Goal: Transaction & Acquisition: Purchase product/service

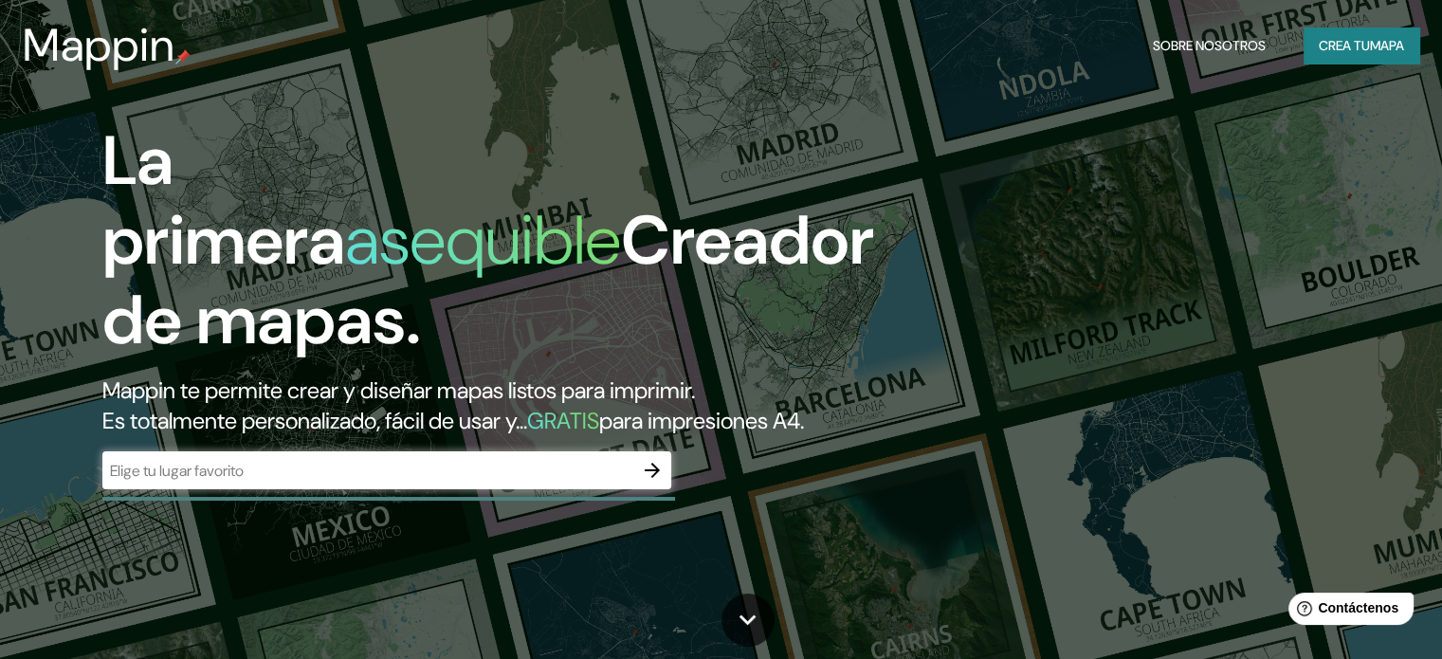
click at [474, 481] on input "text" at bounding box center [367, 471] width 531 height 22
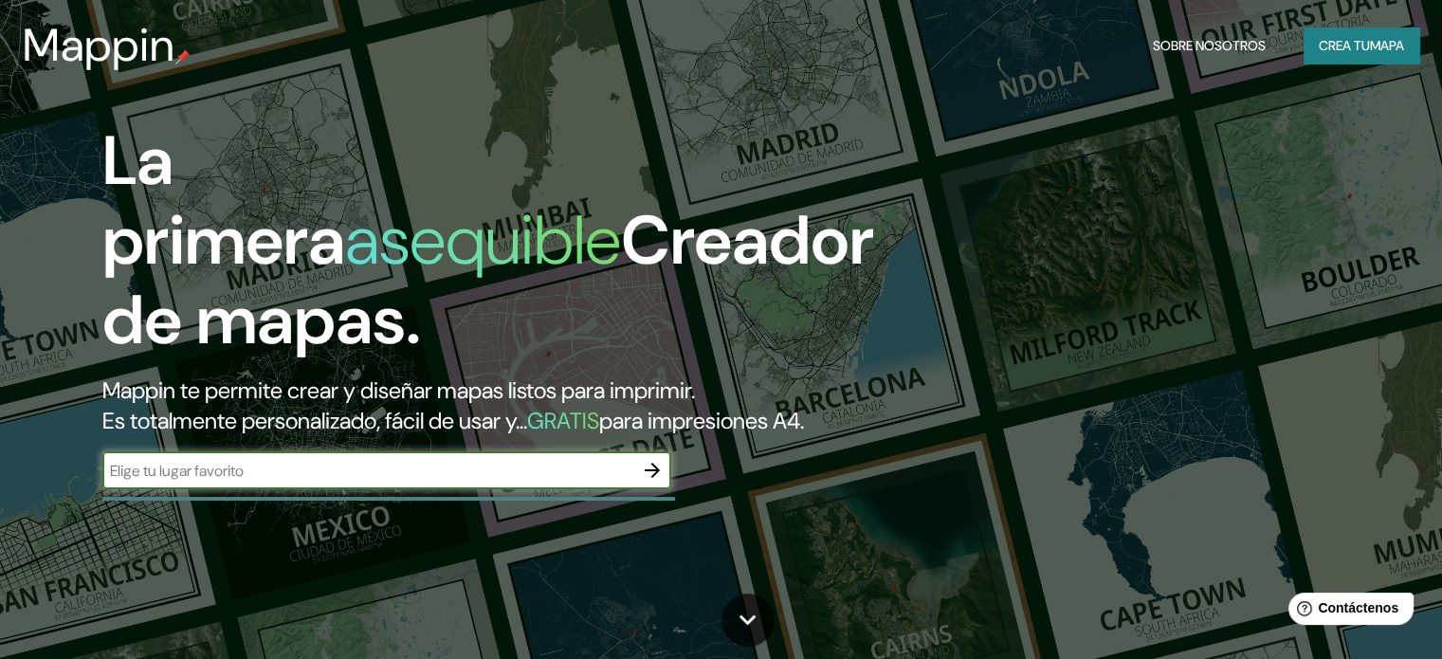
click at [269, 481] on input "text" at bounding box center [367, 471] width 531 height 22
type input "m"
click at [424, 481] on input "text" at bounding box center [367, 471] width 531 height 22
type input "O"
type input "[GEOGRAPHIC_DATA]"
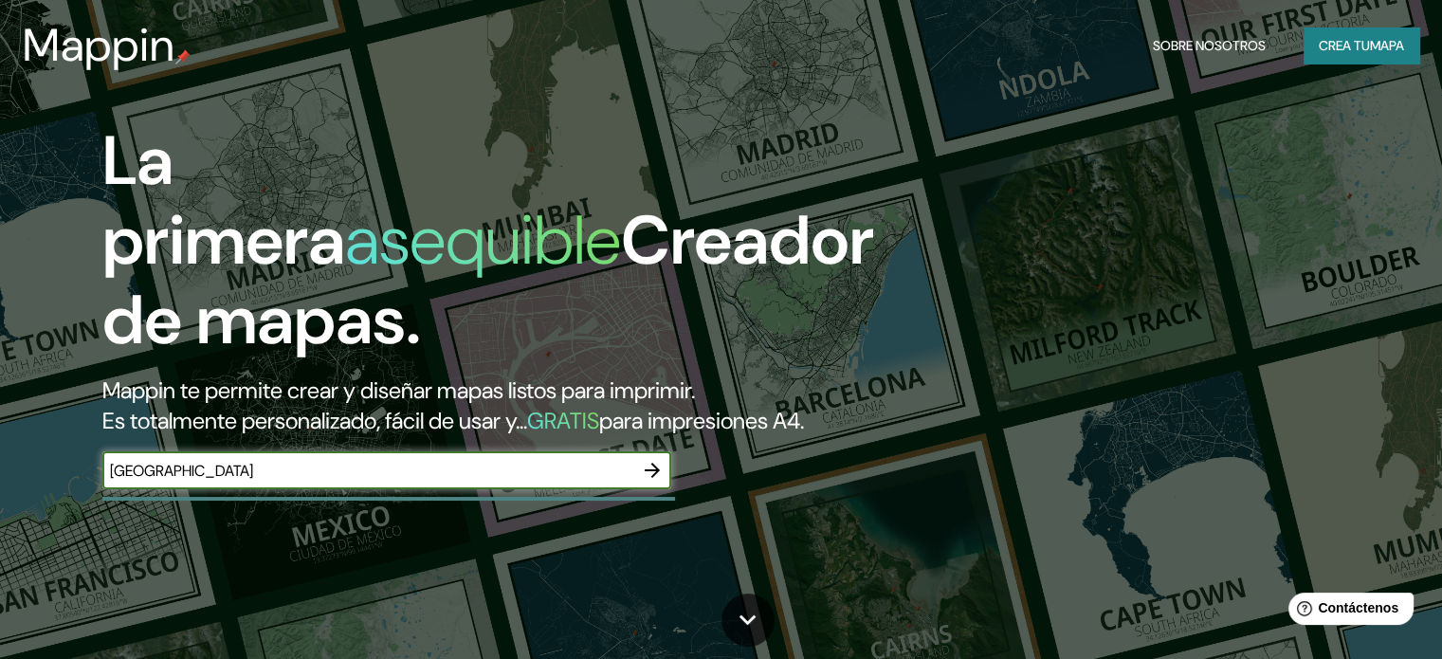
click at [644, 481] on icon "button" at bounding box center [652, 470] width 23 height 23
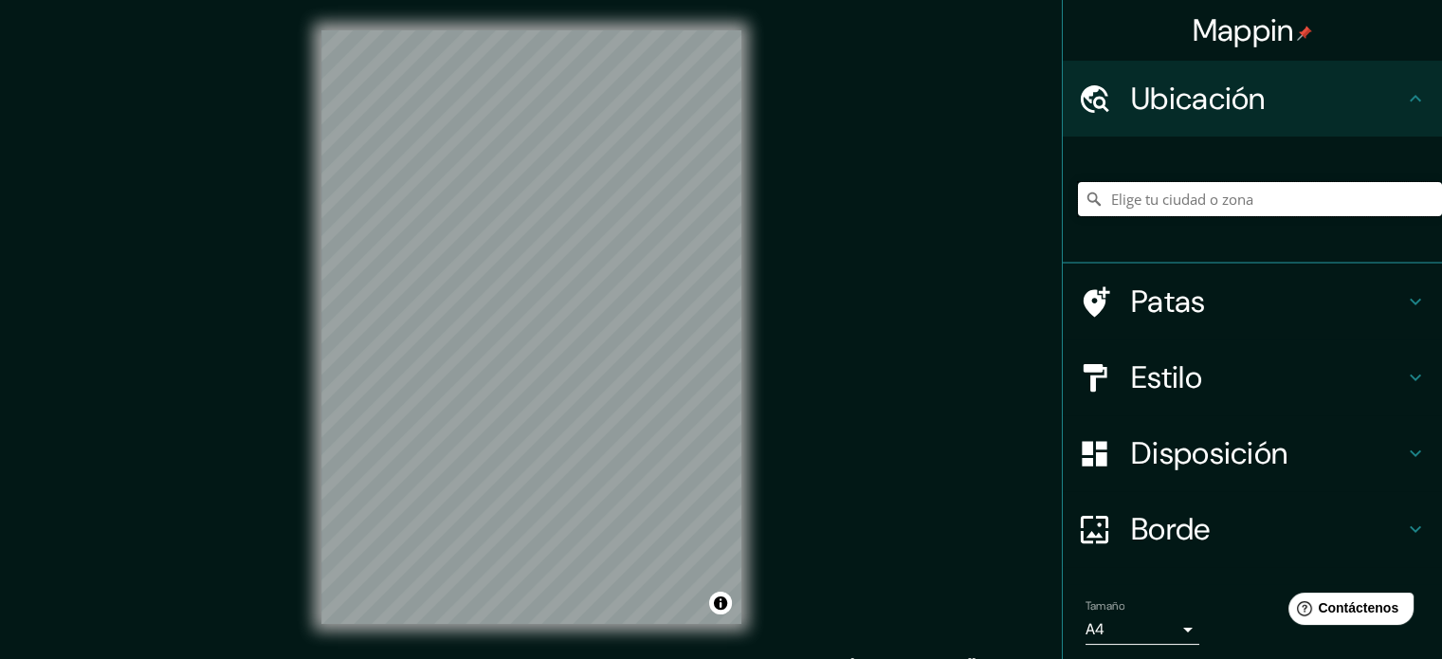
click at [1130, 194] on input "Elige tu ciudad o zona" at bounding box center [1260, 199] width 364 height 34
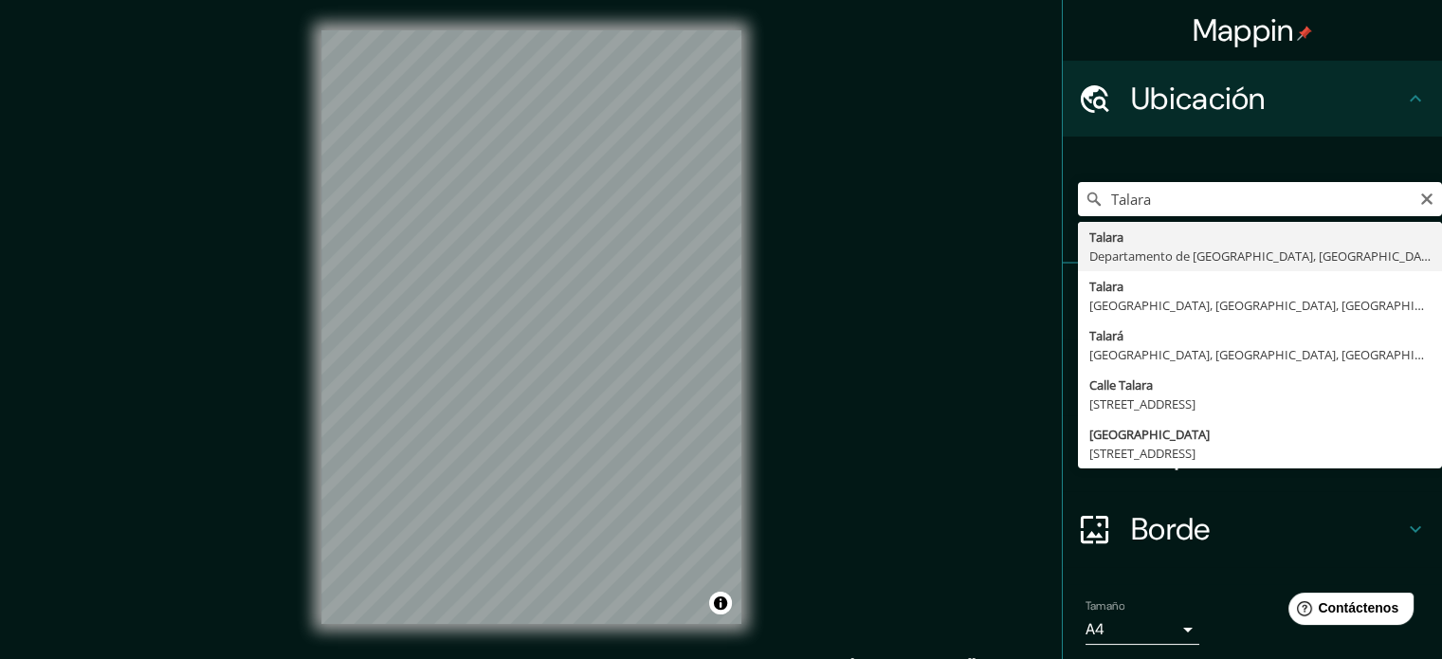
type input "[GEOGRAPHIC_DATA], [GEOGRAPHIC_DATA], [GEOGRAPHIC_DATA]"
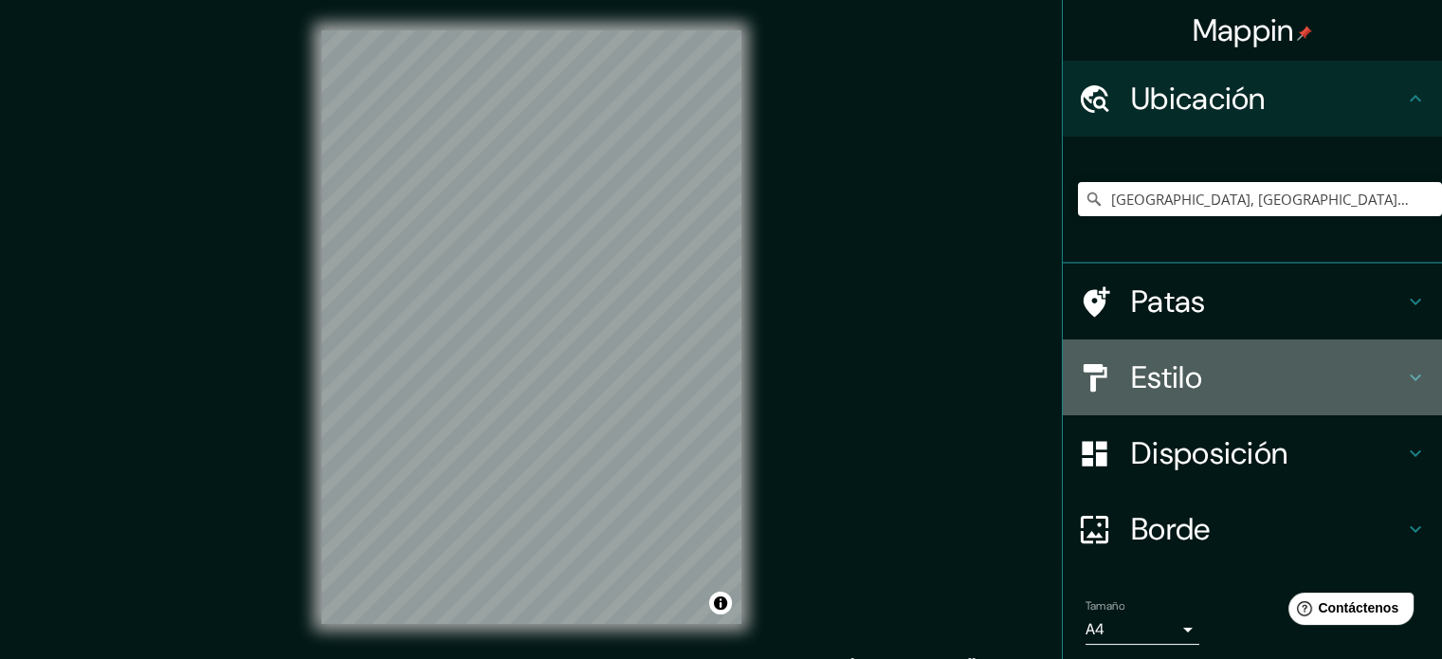
click at [1197, 359] on h4 "Estilo" at bounding box center [1267, 377] width 273 height 38
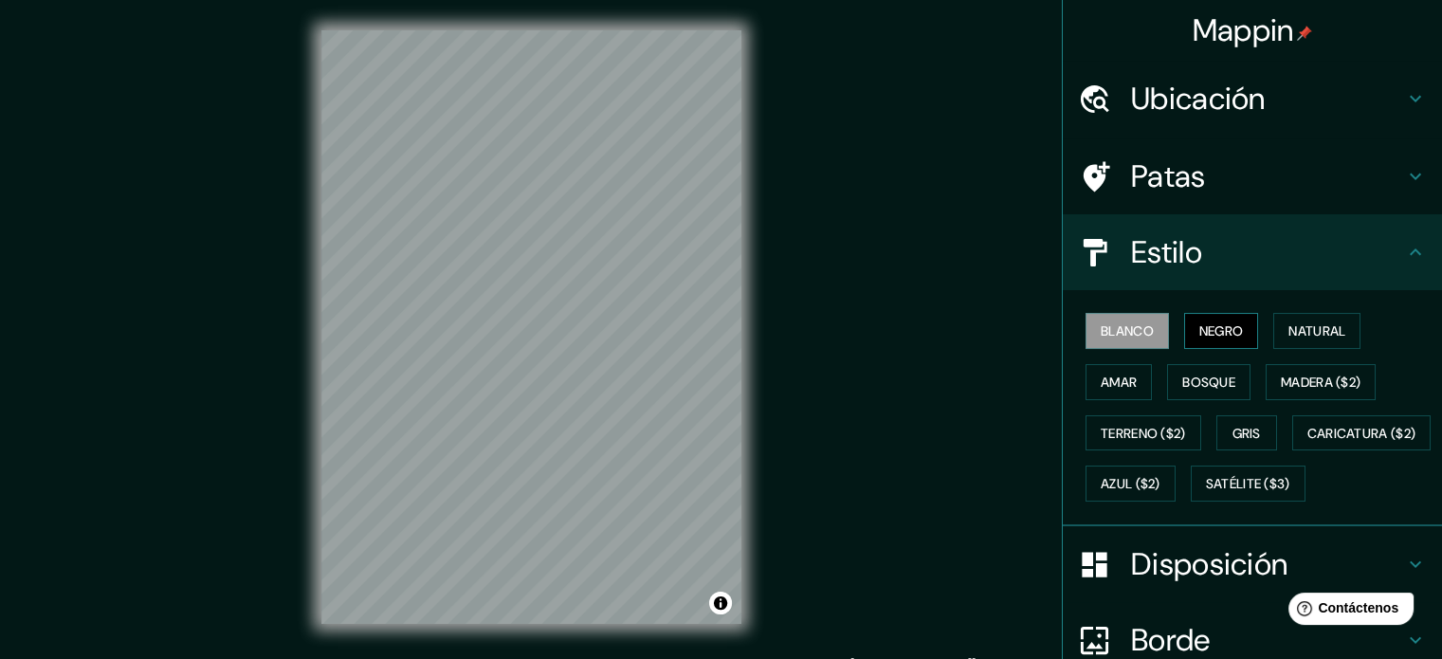
click at [1199, 325] on font "Negro" at bounding box center [1221, 330] width 45 height 17
click at [1288, 329] on font "Natural" at bounding box center [1316, 330] width 57 height 17
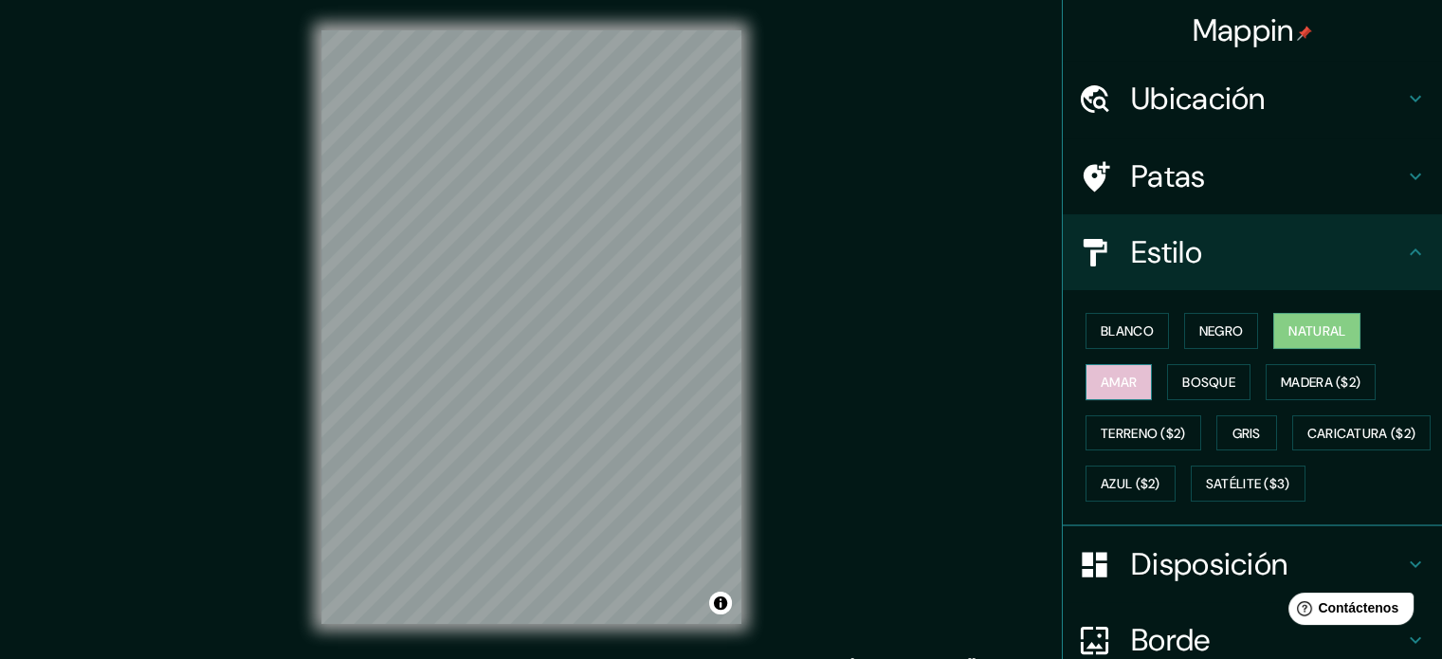
click at [1085, 390] on button "Amar" at bounding box center [1118, 382] width 66 height 36
click at [1196, 389] on font "Bosque" at bounding box center [1208, 381] width 53 height 17
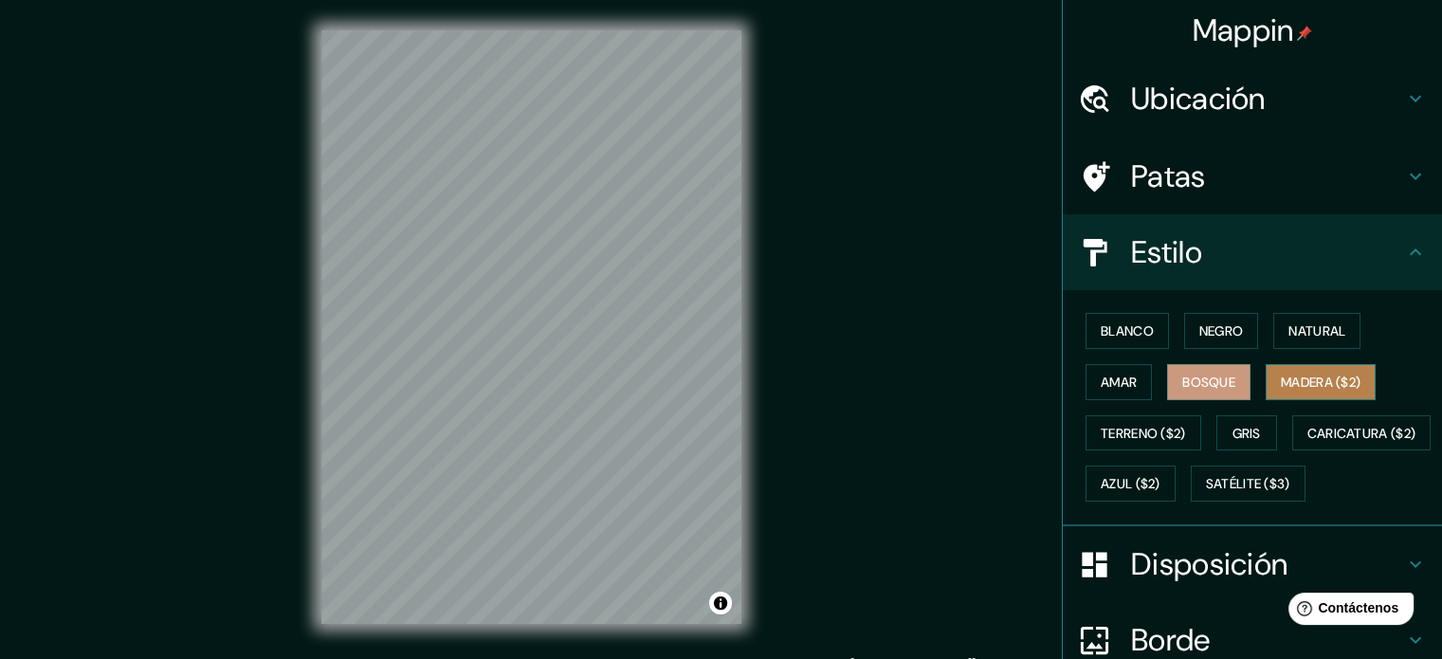
click at [1324, 386] on font "Madera ($2)" at bounding box center [1320, 381] width 80 height 17
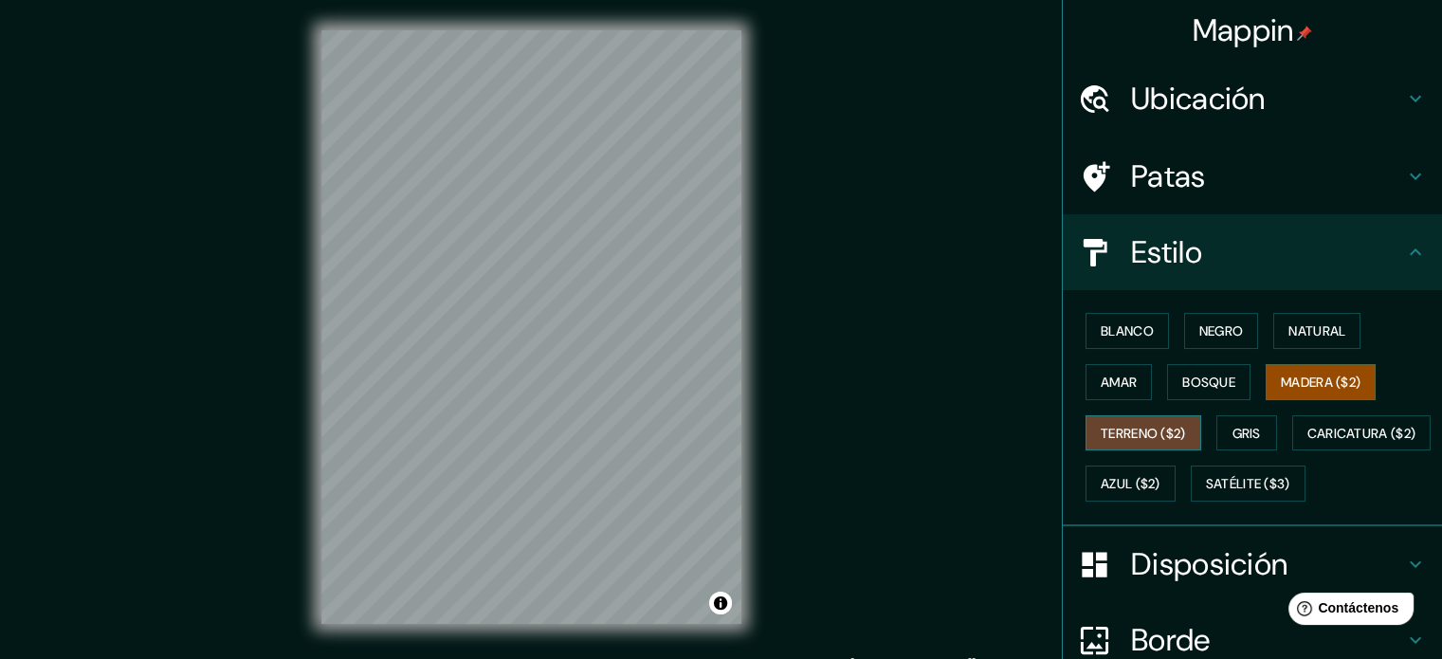
click at [1130, 441] on font "Terreno ($2)" at bounding box center [1142, 433] width 85 height 25
click at [1237, 426] on font "Gris" at bounding box center [1246, 433] width 28 height 17
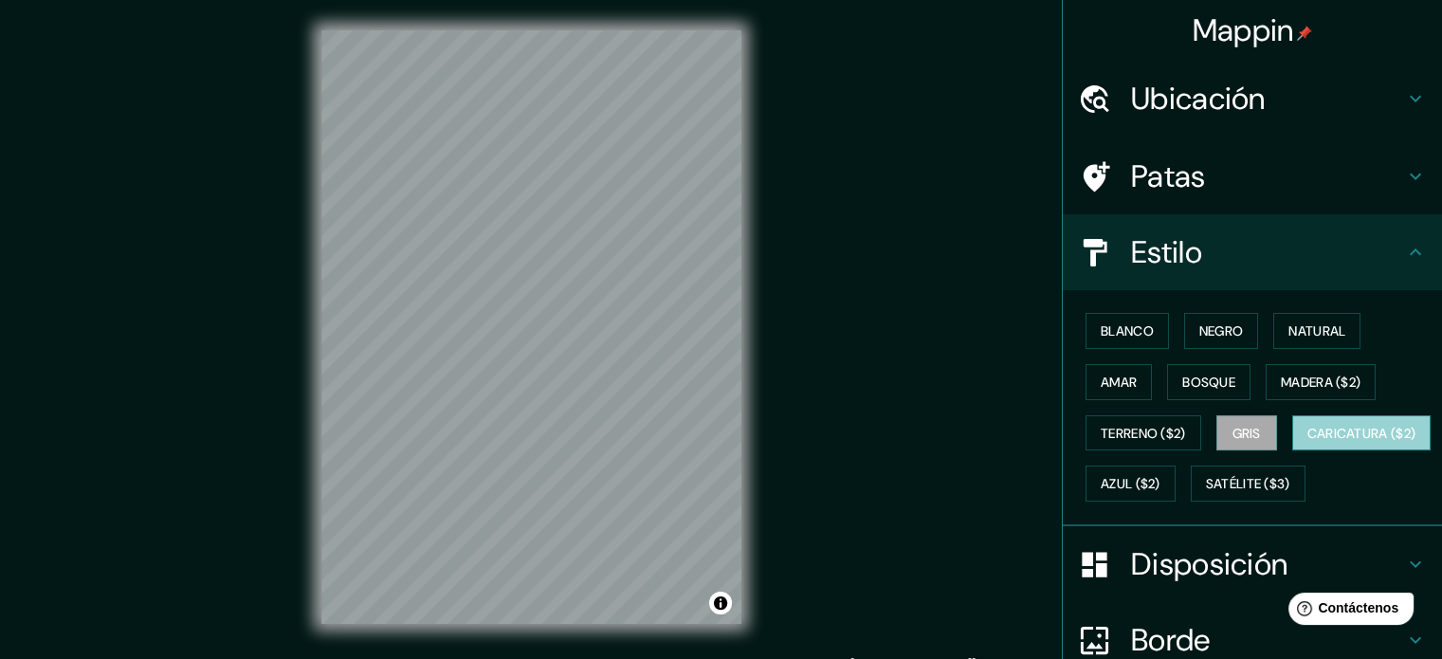
click at [1307, 442] on font "Caricatura ($2)" at bounding box center [1361, 433] width 109 height 17
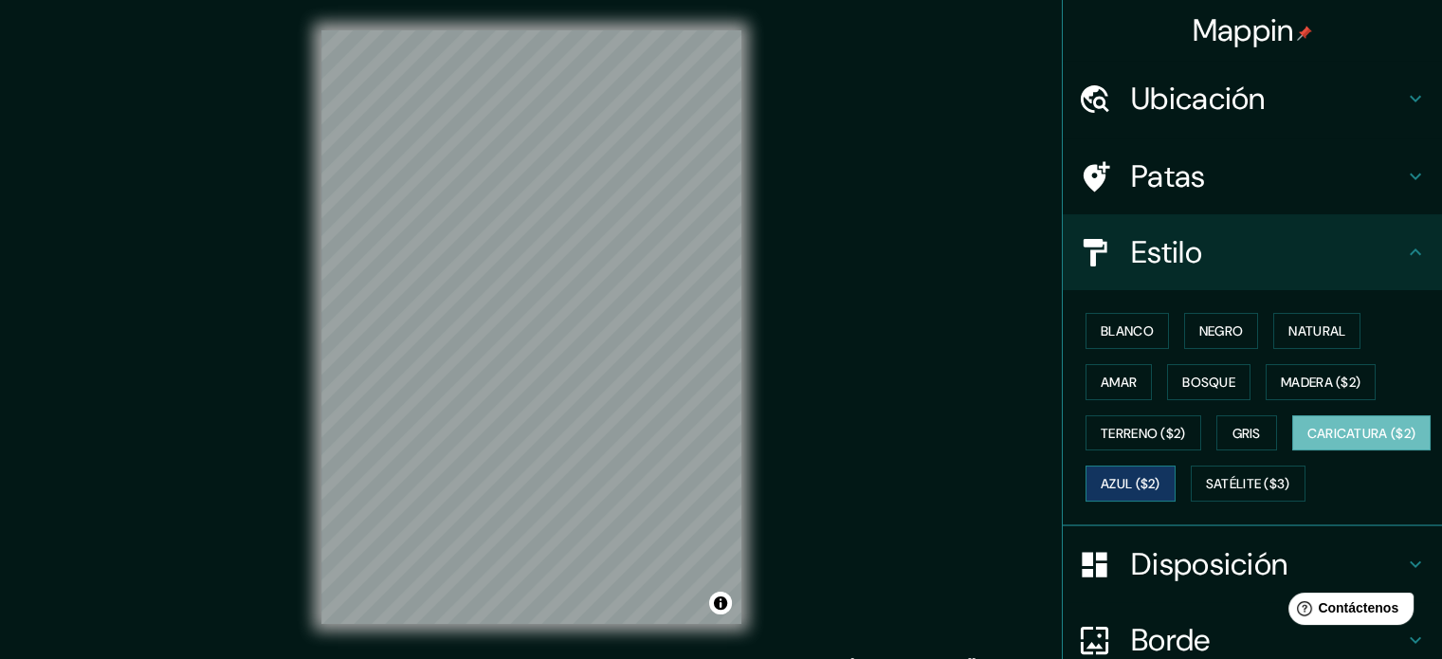
click at [1160, 479] on font "Azul ($2)" at bounding box center [1130, 484] width 60 height 17
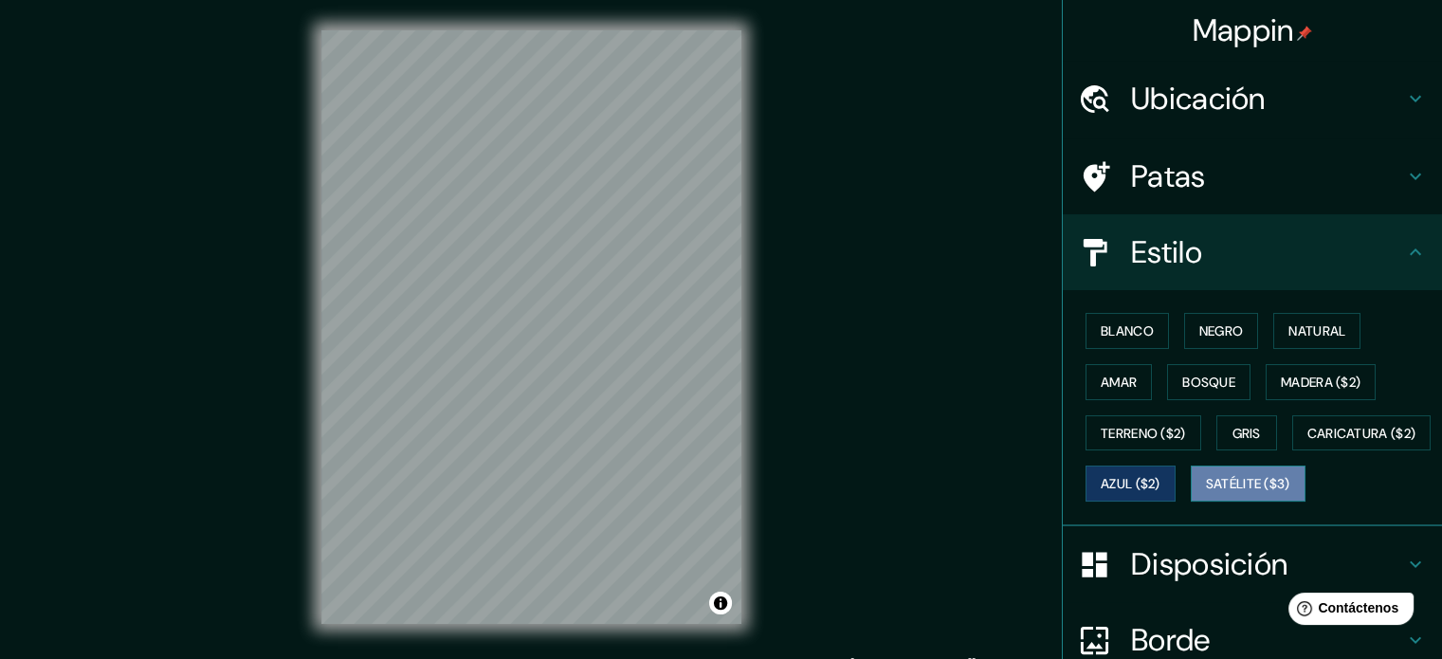
click at [1206, 493] on font "Satélite ($3)" at bounding box center [1248, 484] width 84 height 17
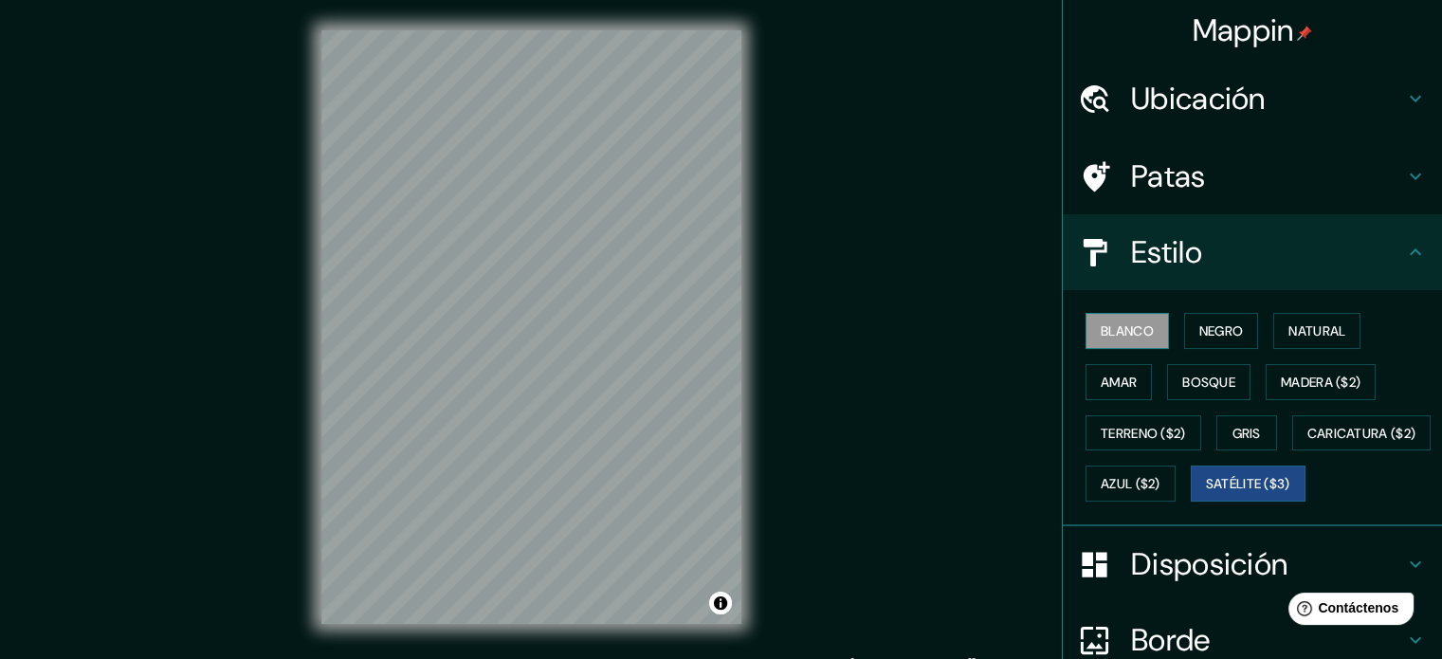
click at [1100, 333] on font "Blanco" at bounding box center [1126, 330] width 53 height 17
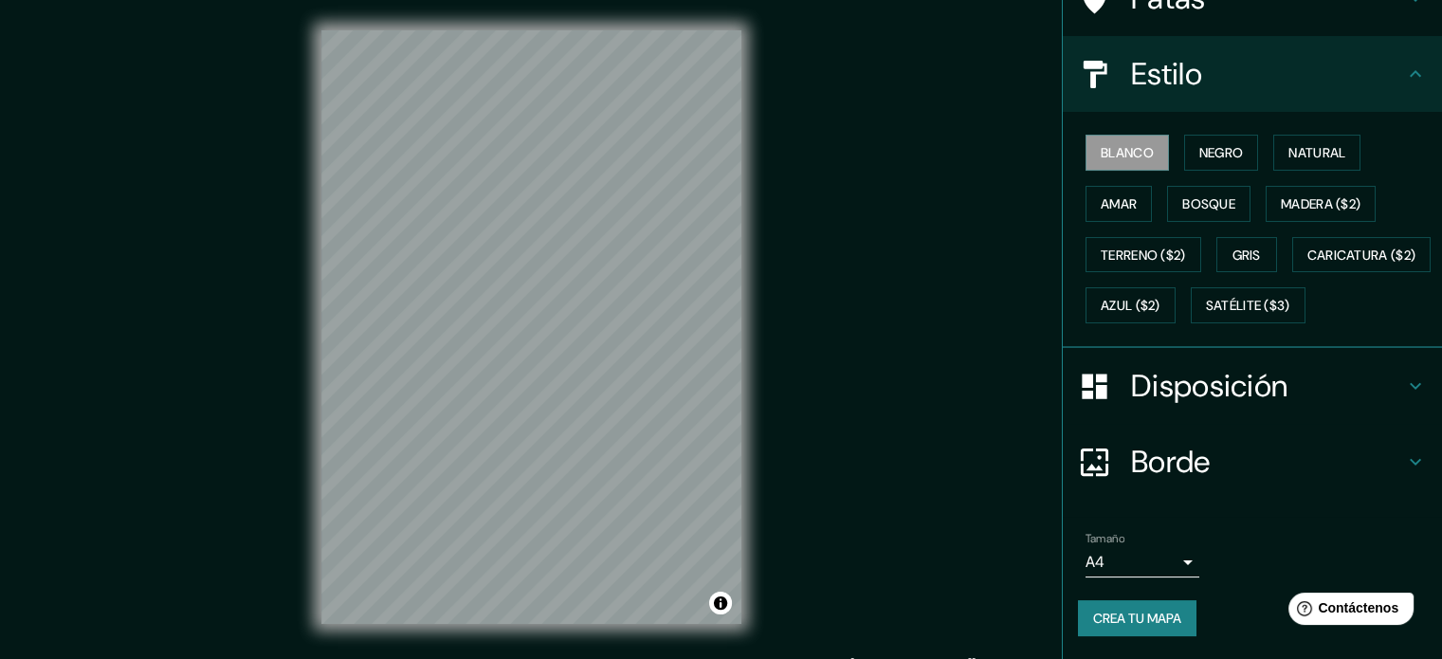
scroll to position [25, 0]
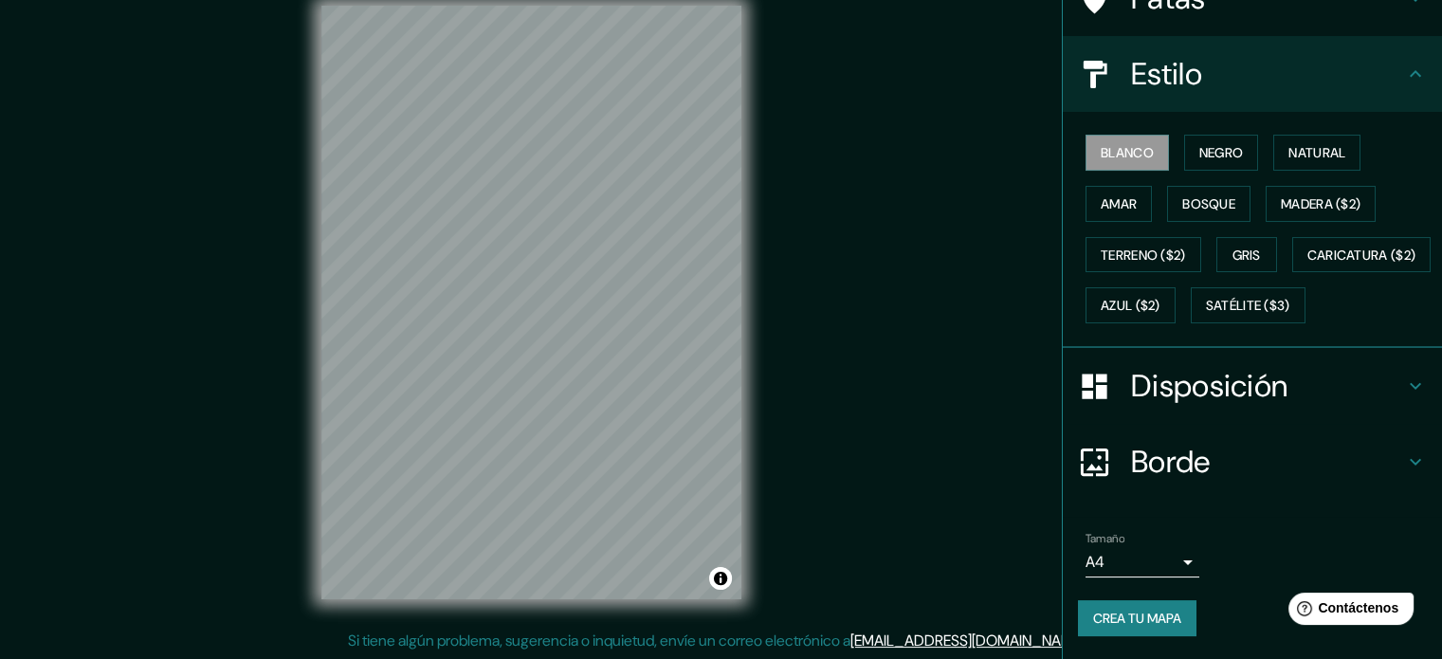
click at [1197, 446] on font "Borde" at bounding box center [1171, 462] width 80 height 40
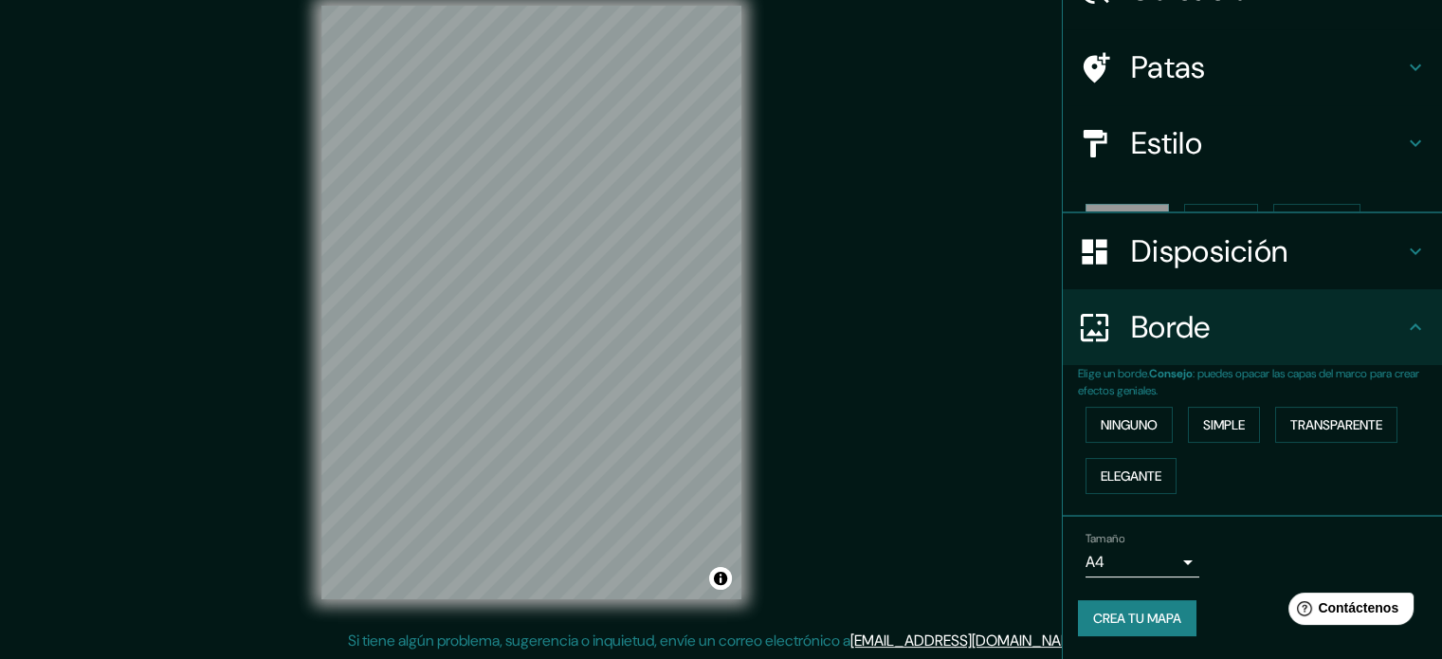
scroll to position [76, 0]
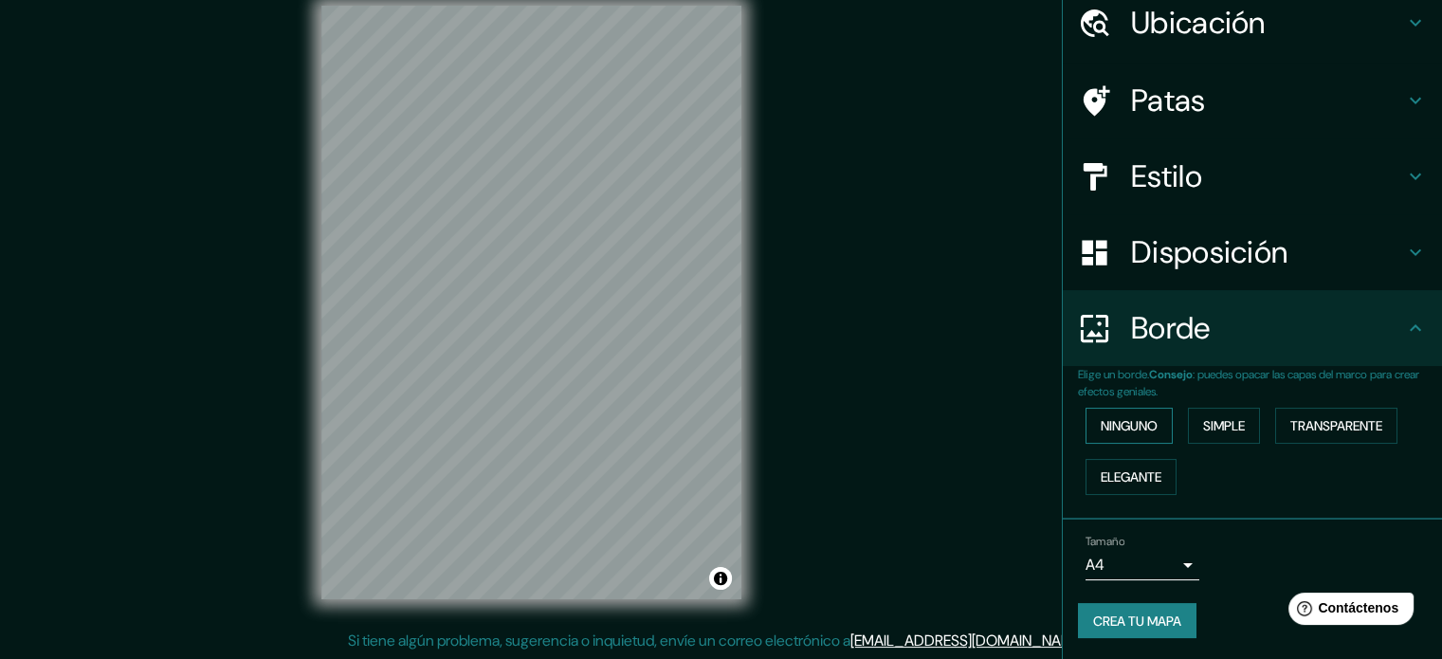
click at [1119, 417] on font "Ninguno" at bounding box center [1128, 425] width 57 height 17
click at [1235, 428] on font "Simple" at bounding box center [1224, 425] width 42 height 17
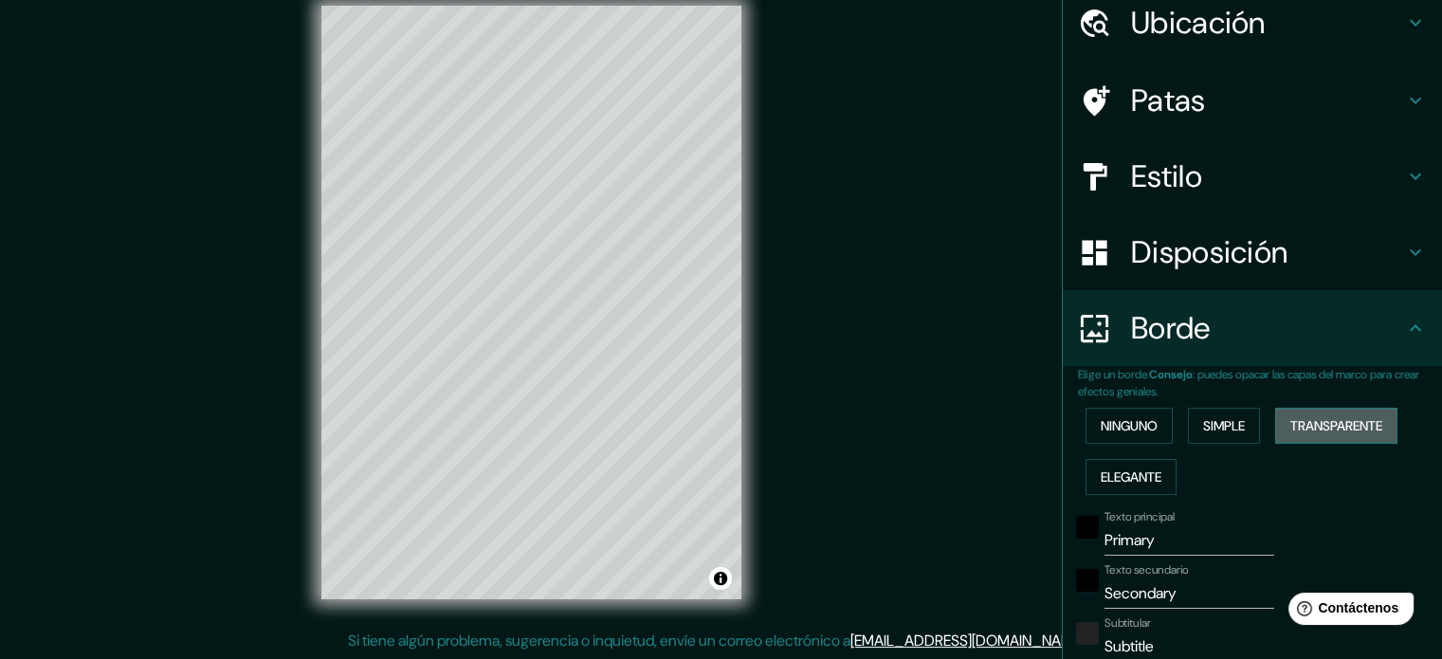
click at [1315, 418] on font "Transparente" at bounding box center [1336, 425] width 92 height 17
click at [1111, 481] on font "Elegante" at bounding box center [1130, 476] width 61 height 17
click at [1102, 429] on font "Ninguno" at bounding box center [1128, 425] width 57 height 17
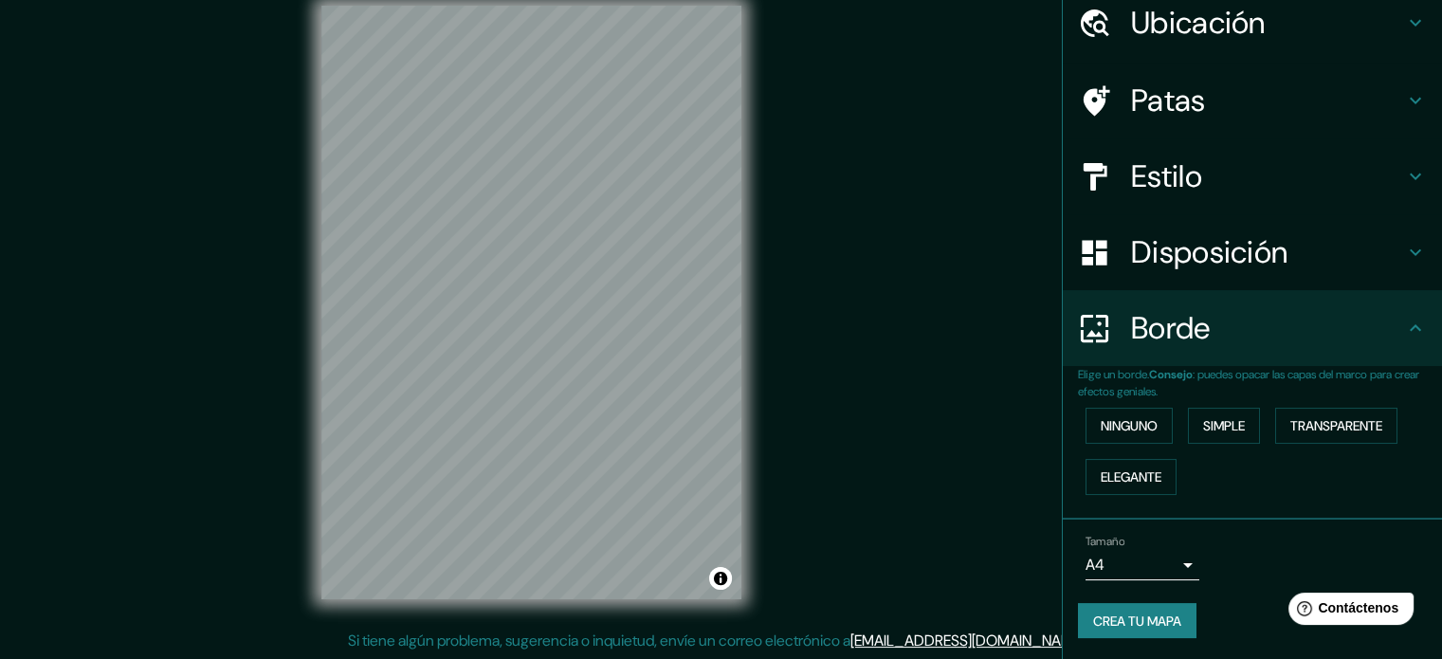
scroll to position [0, 0]
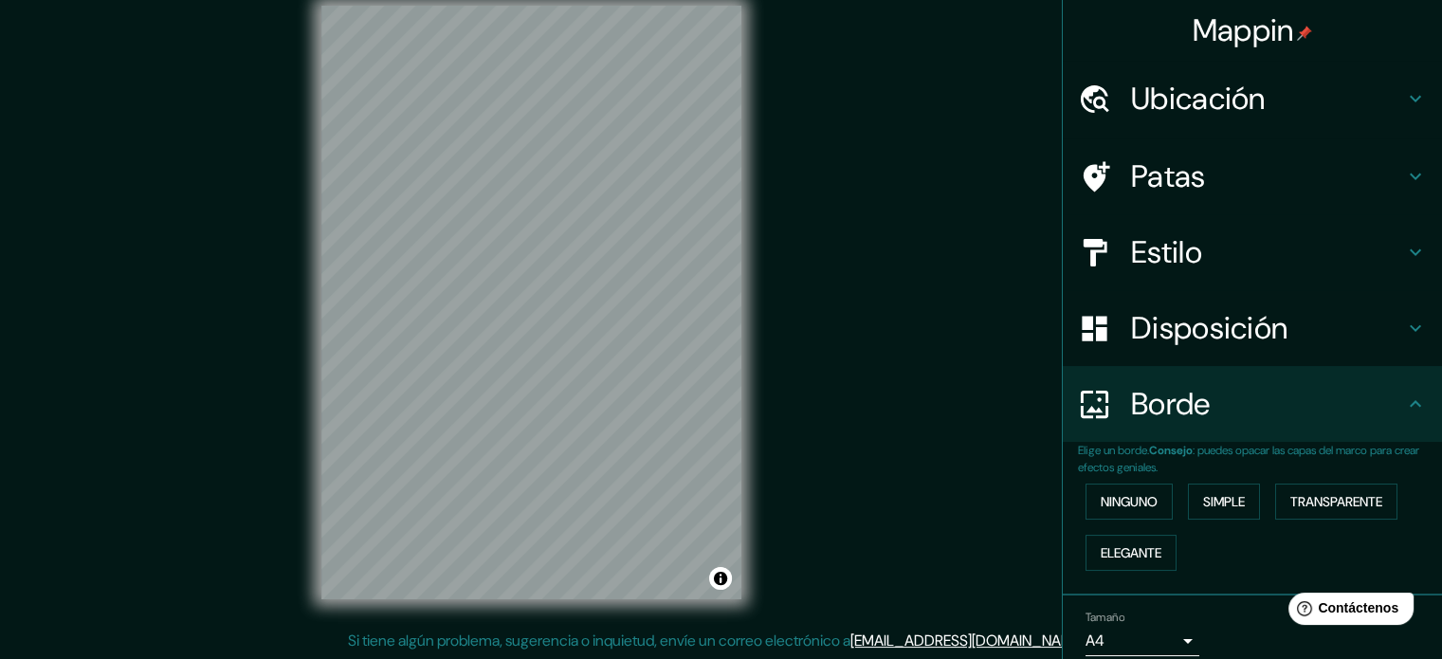
click at [1169, 160] on font "Patas" at bounding box center [1168, 176] width 75 height 40
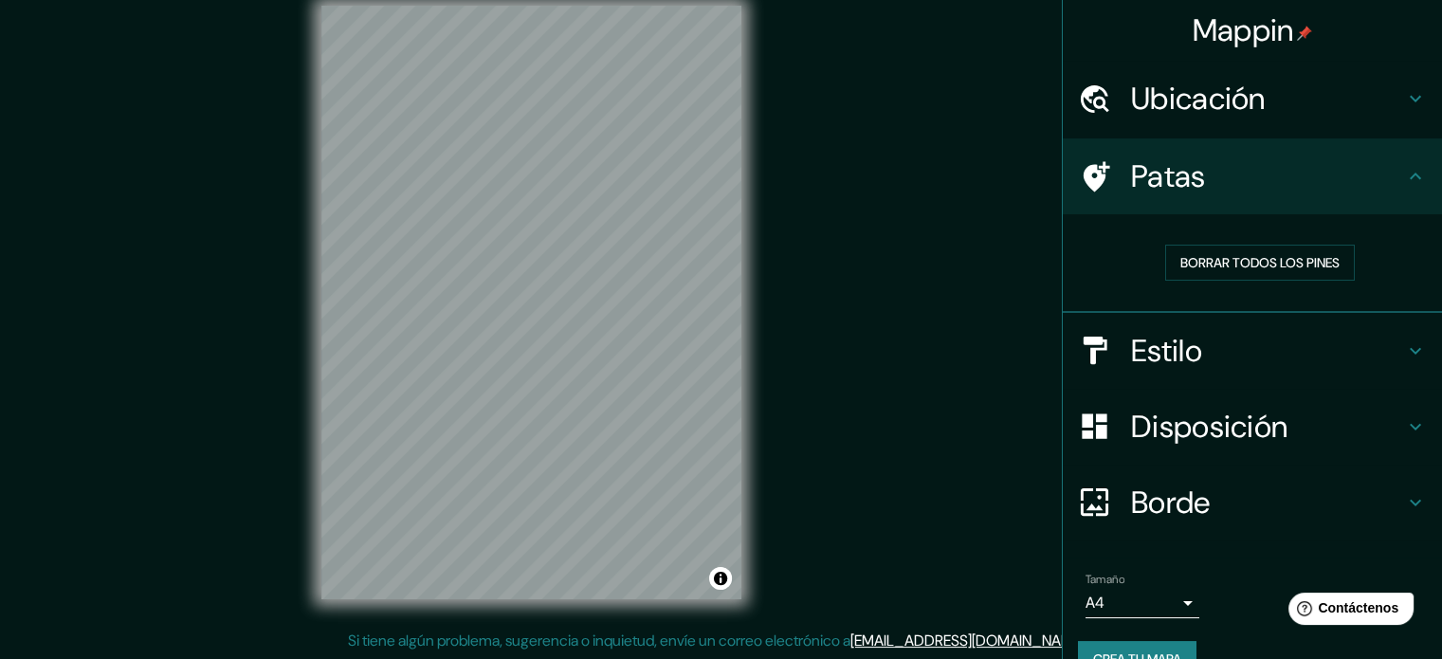
click at [1171, 429] on font "Disposición" at bounding box center [1209, 427] width 156 height 40
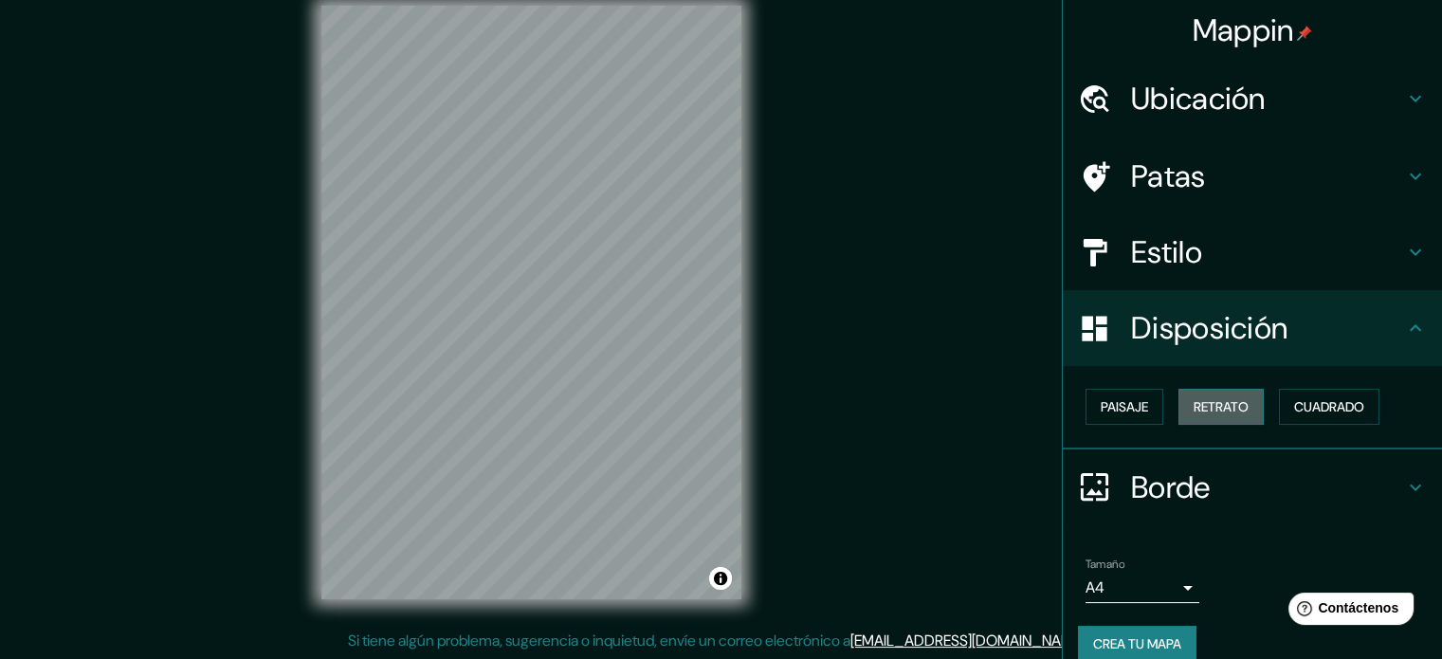
click at [1207, 409] on font "Retrato" at bounding box center [1220, 406] width 55 height 17
click at [1085, 408] on button "Paisaje" at bounding box center [1124, 407] width 78 height 36
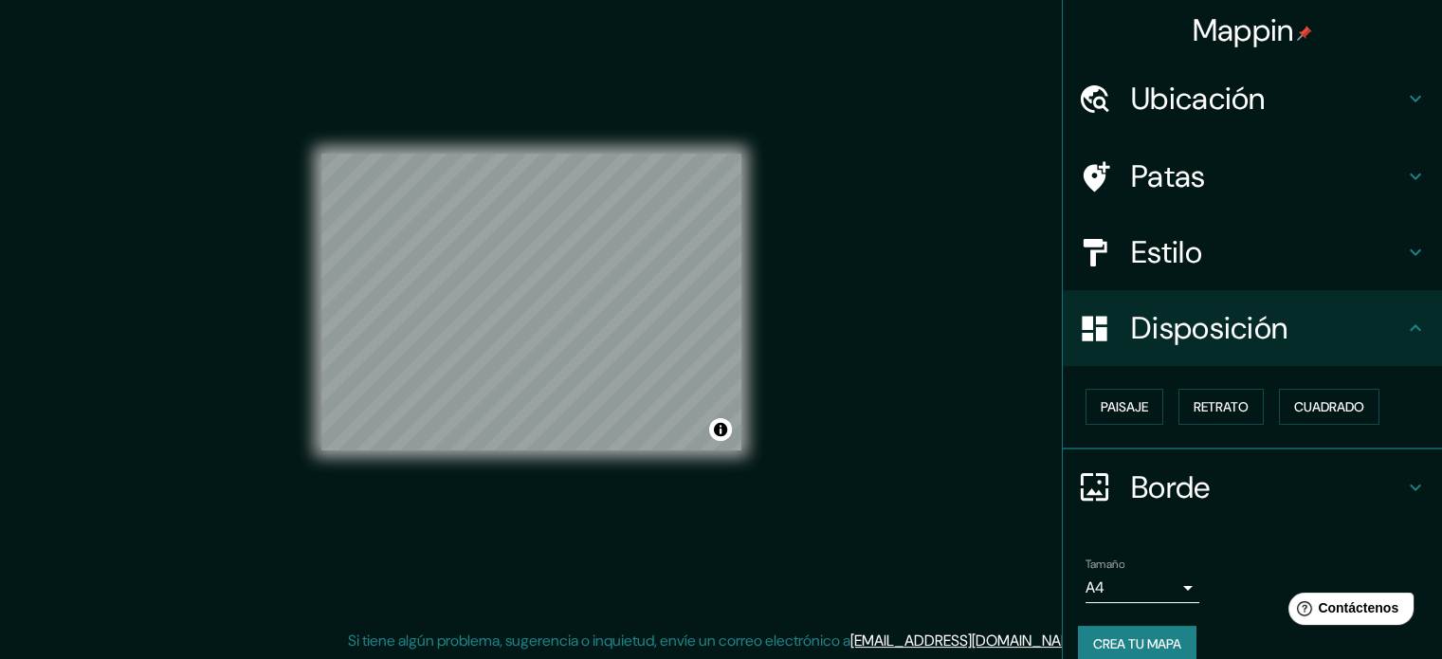
drag, startPoint x: 830, startPoint y: 393, endPoint x: 989, endPoint y: 391, distance: 158.3
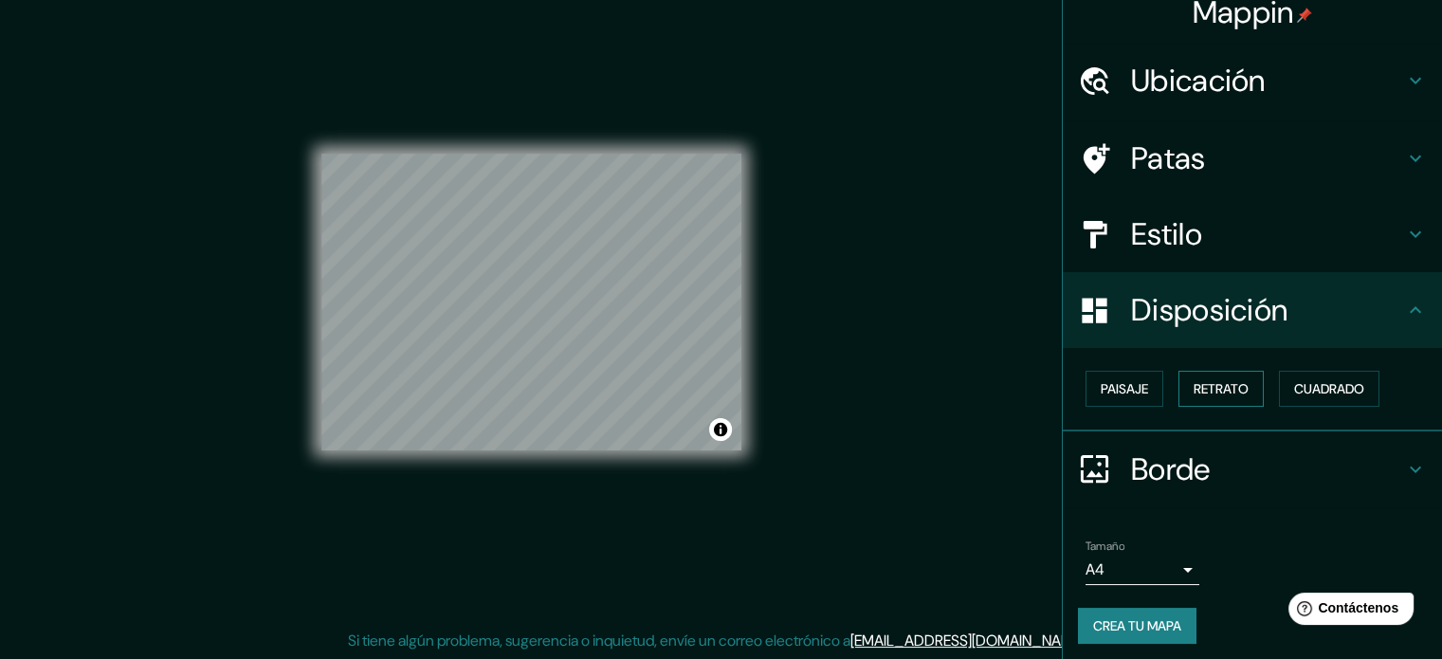
scroll to position [23, 0]
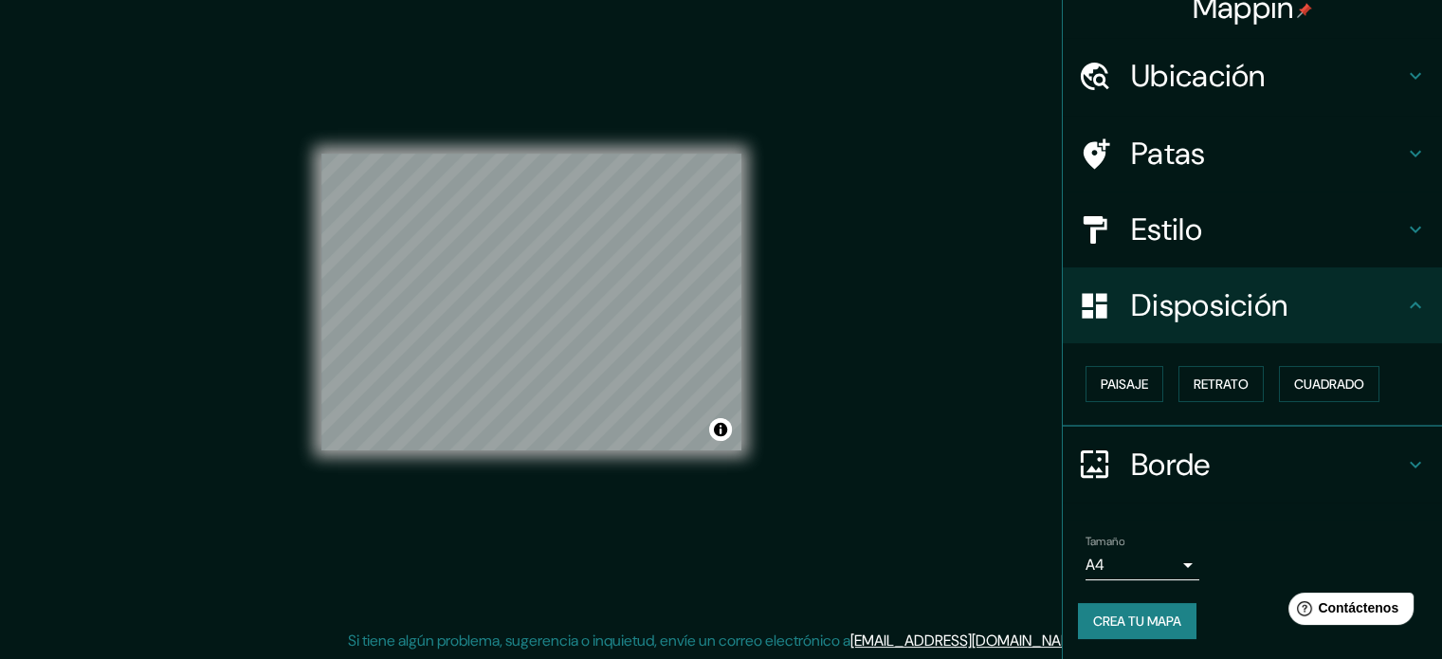
click at [1141, 618] on font "Crea tu mapa" at bounding box center [1137, 620] width 88 height 17
click at [1127, 620] on div "Crea tu mapa" at bounding box center [1252, 621] width 349 height 36
click at [1193, 382] on font "Retrato" at bounding box center [1220, 383] width 55 height 17
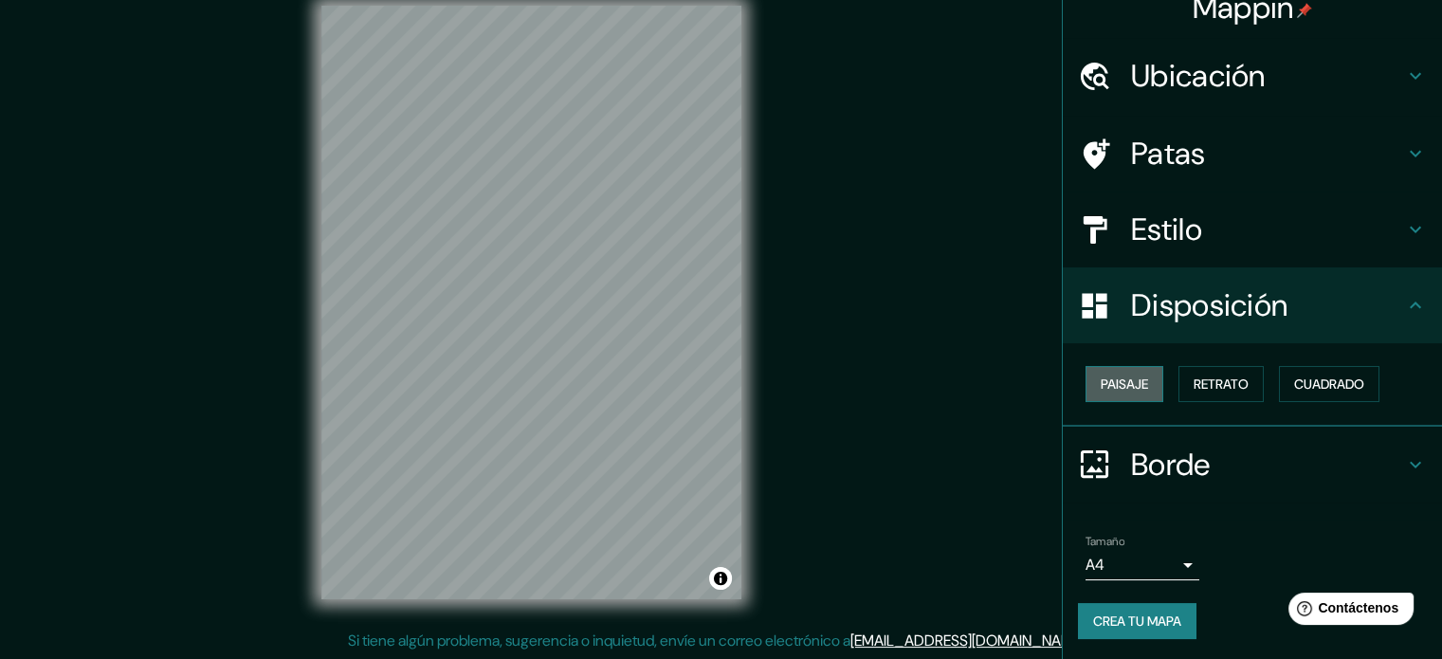
click at [1134, 383] on font "Paisaje" at bounding box center [1123, 383] width 47 height 17
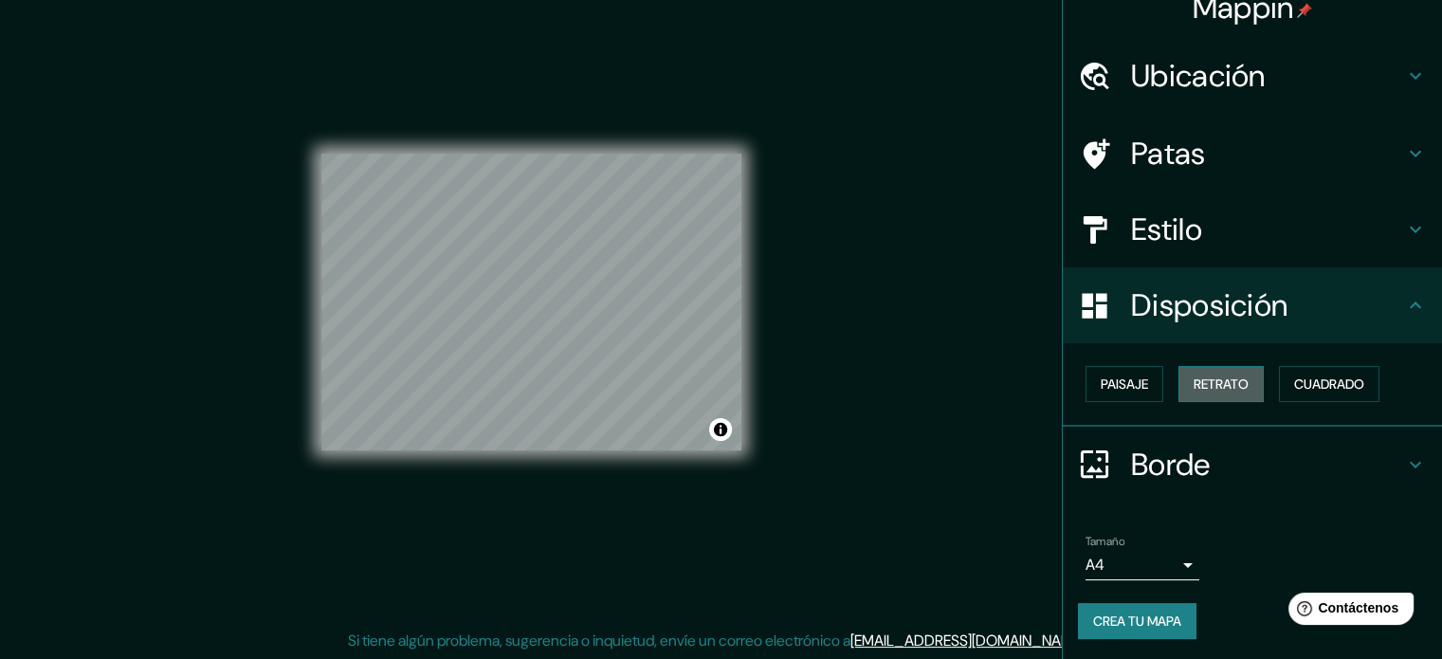
click at [1221, 388] on font "Retrato" at bounding box center [1220, 383] width 55 height 17
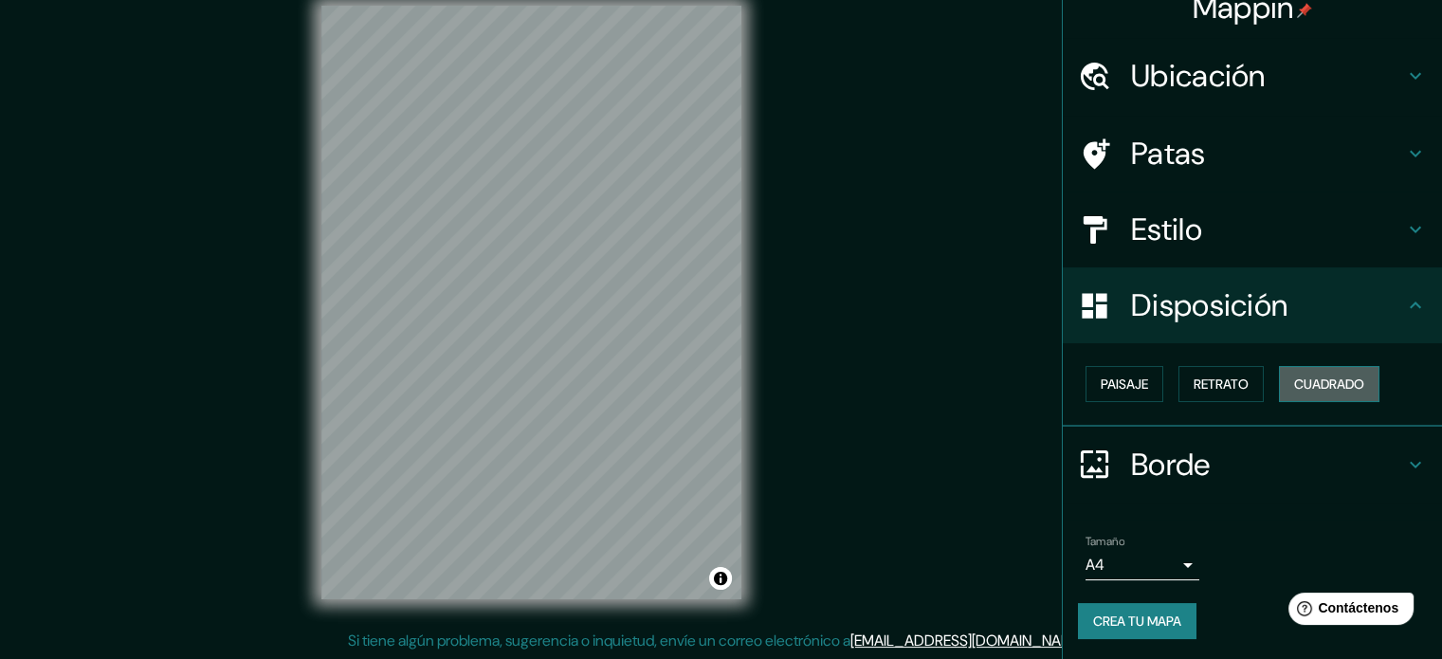
click at [1315, 385] on font "Cuadrado" at bounding box center [1329, 383] width 70 height 17
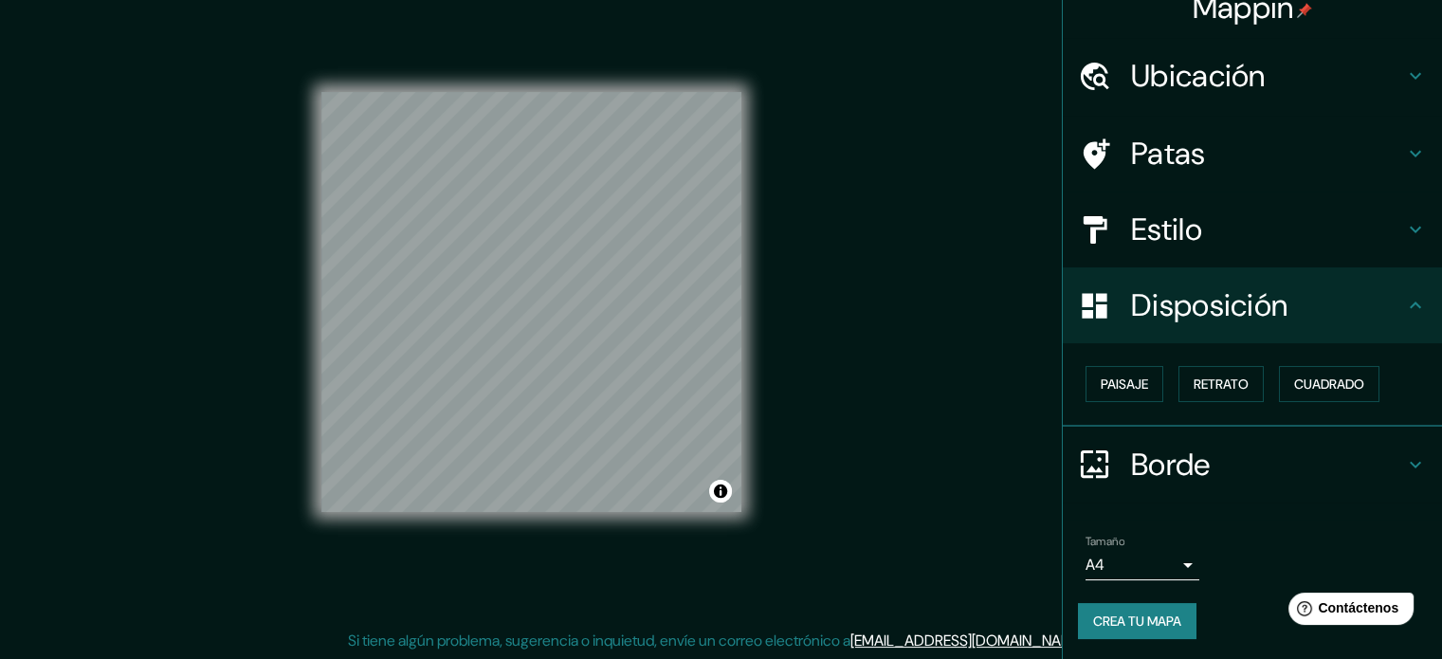
click at [1139, 621] on font "Crea tu mapa" at bounding box center [1137, 620] width 88 height 17
click at [1228, 90] on font "Ubicación" at bounding box center [1198, 76] width 135 height 40
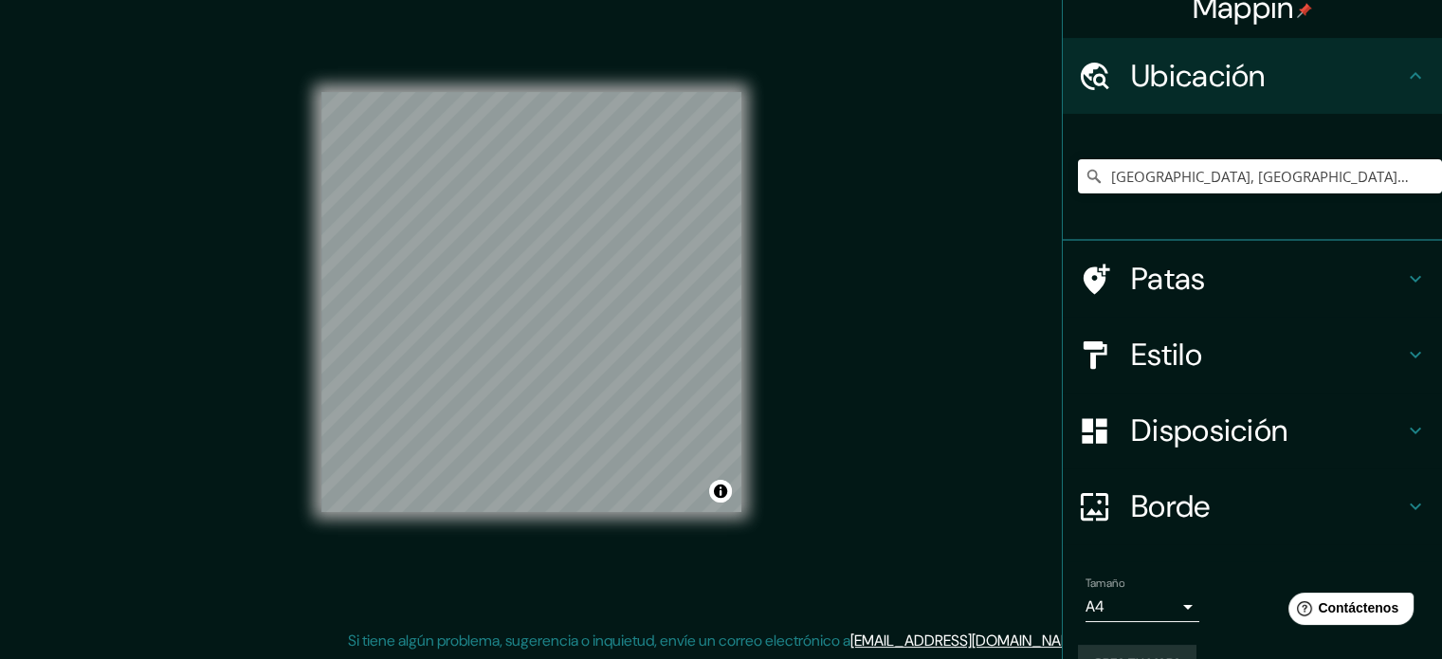
scroll to position [65, 0]
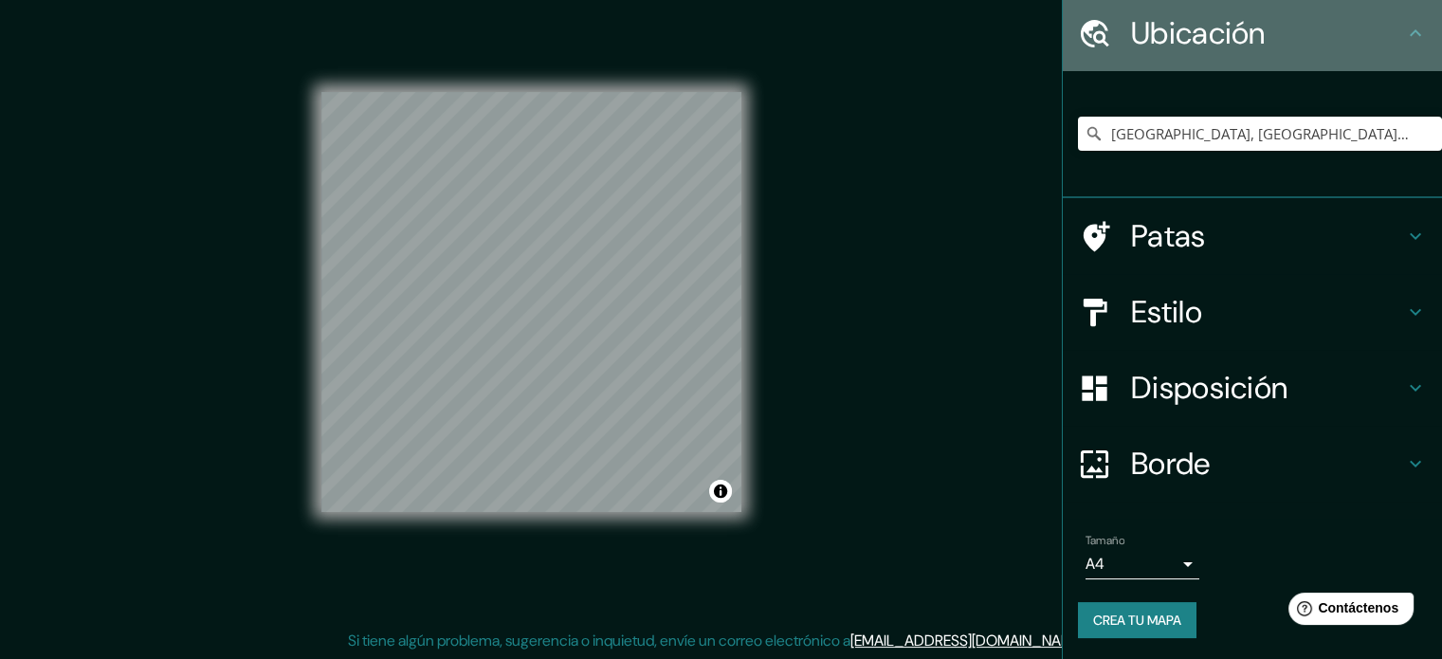
click at [1352, 27] on h4 "Ubicación" at bounding box center [1267, 33] width 273 height 38
